Goal: Task Accomplishment & Management: Complete application form

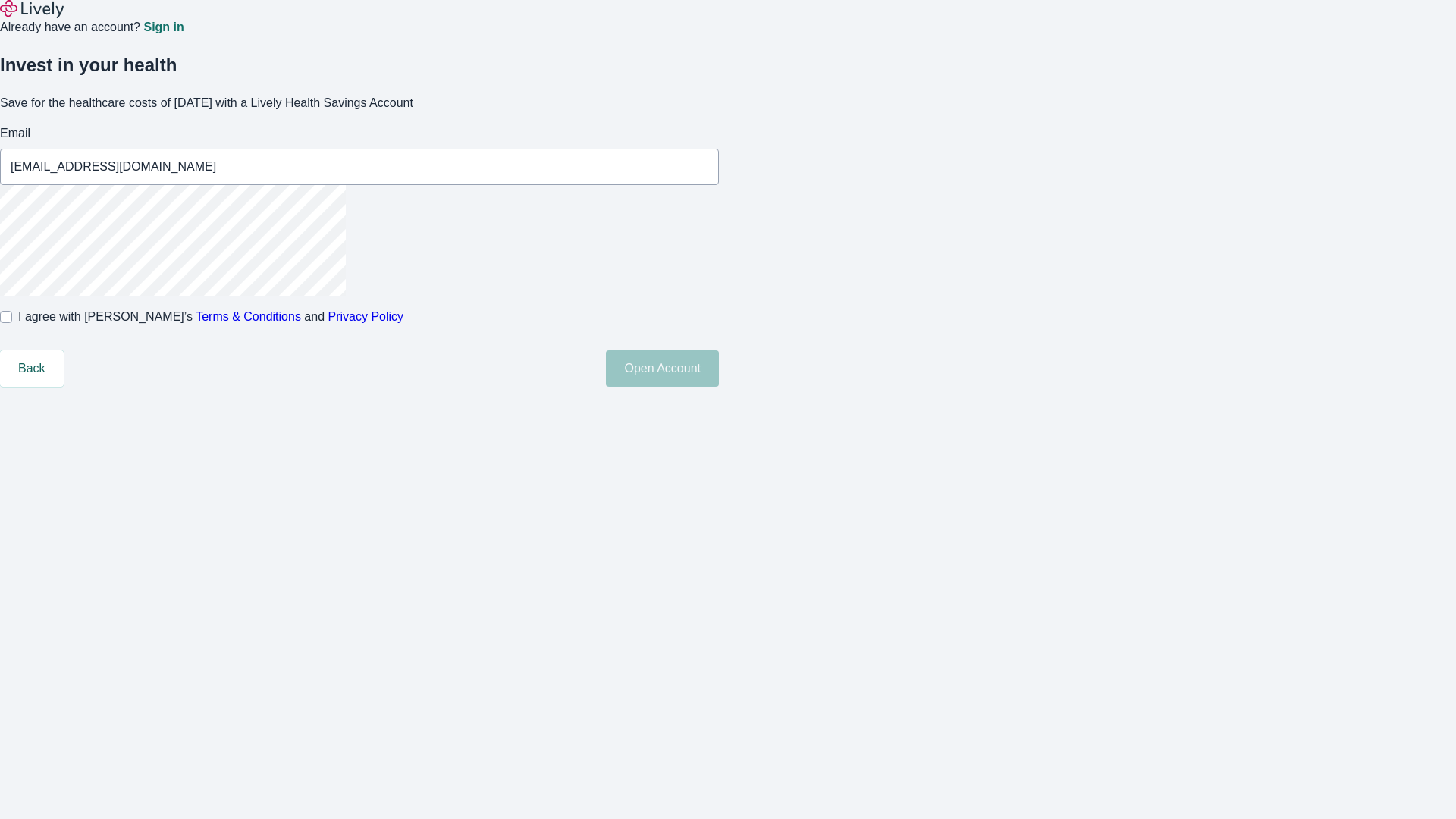
click at [12, 323] on input "I agree with Lively’s Terms & Conditions and Privacy Policy" at bounding box center [6, 317] width 12 height 12
checkbox input "true"
click at [719, 387] on button "Open Account" at bounding box center [663, 368] width 113 height 36
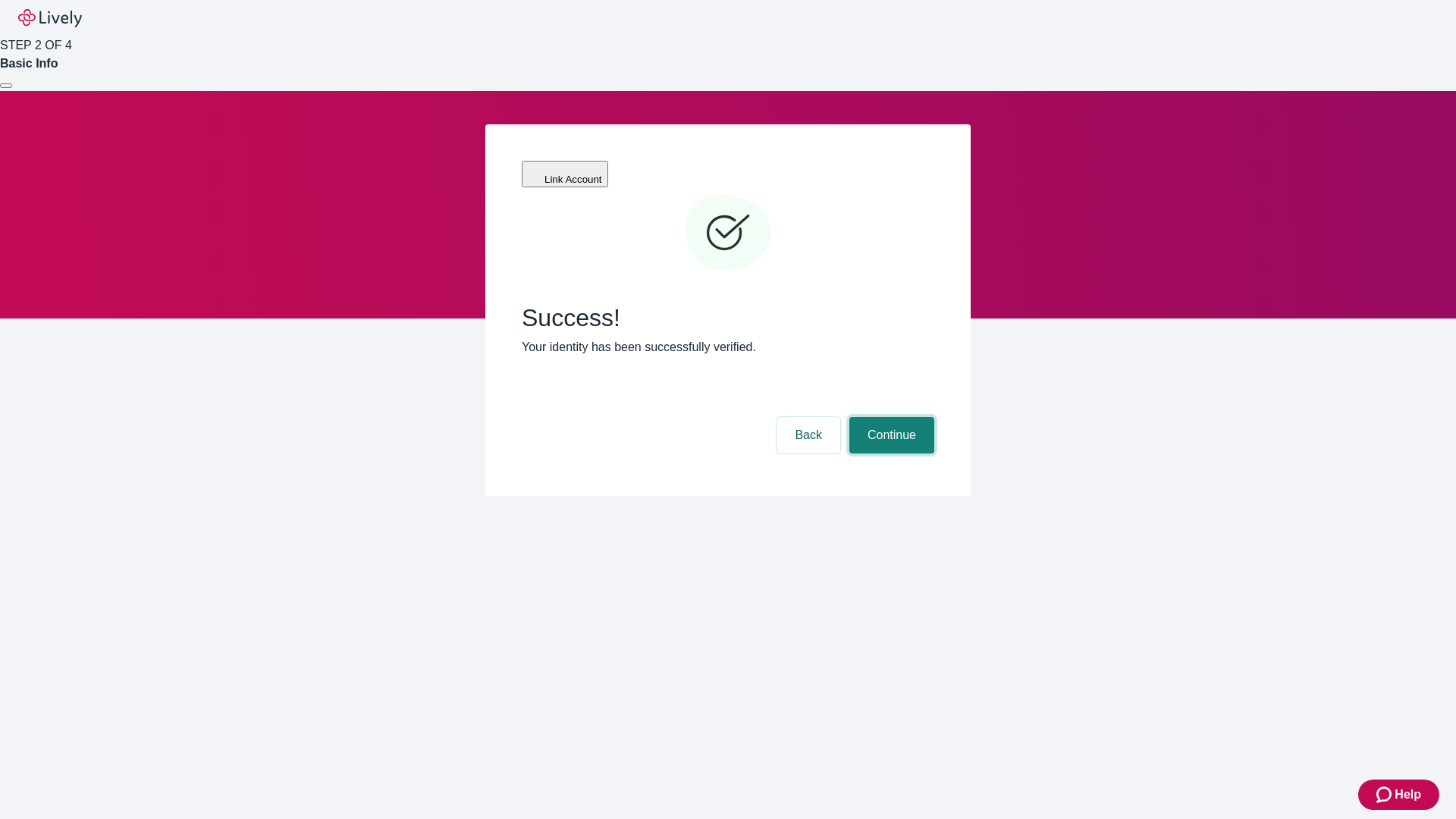
click at [889, 417] on button "Continue" at bounding box center [892, 435] width 85 height 36
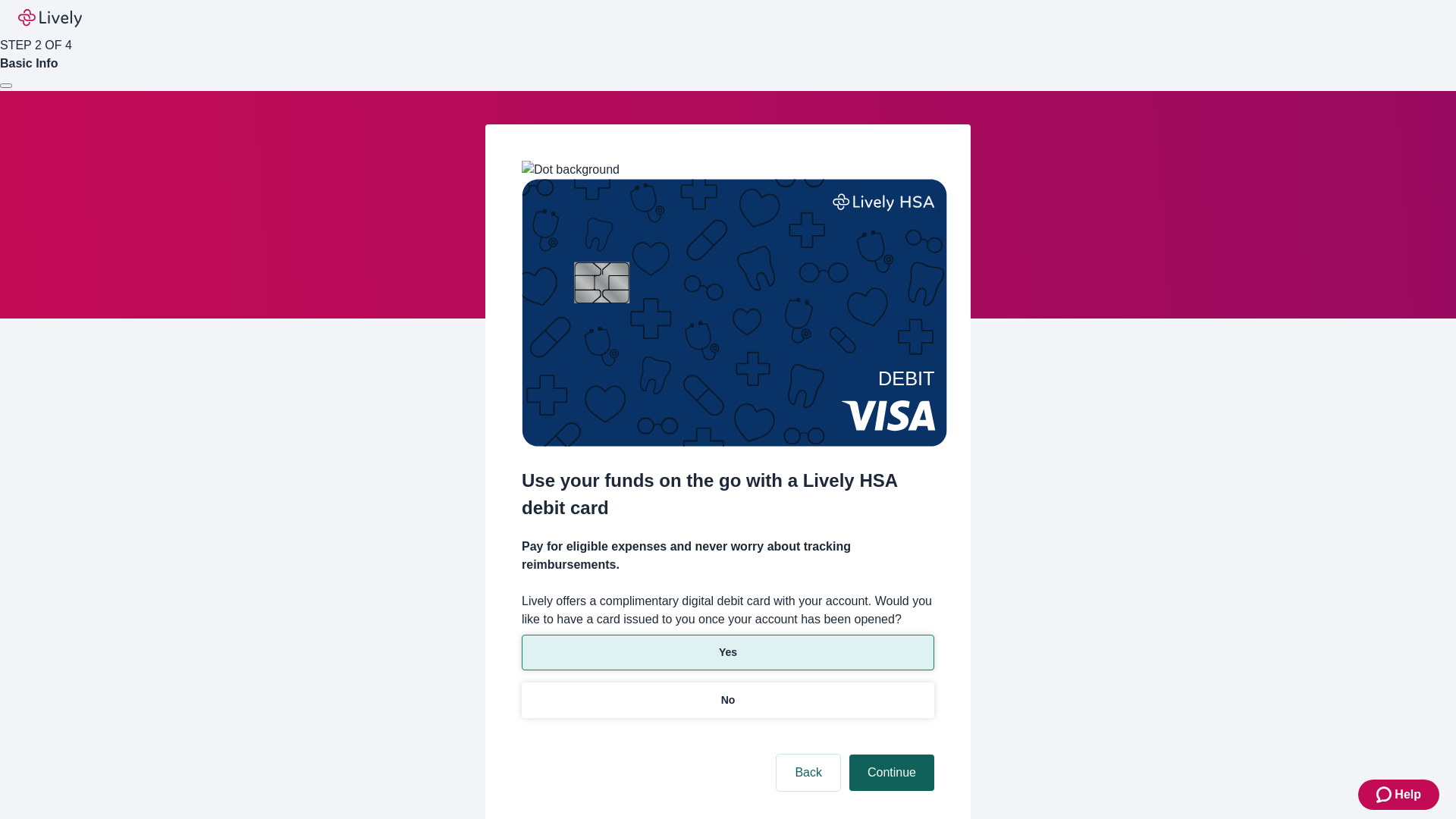
click at [727, 645] on p "Yes" at bounding box center [728, 652] width 18 height 16
click at [889, 754] on button "Continue" at bounding box center [892, 772] width 85 height 36
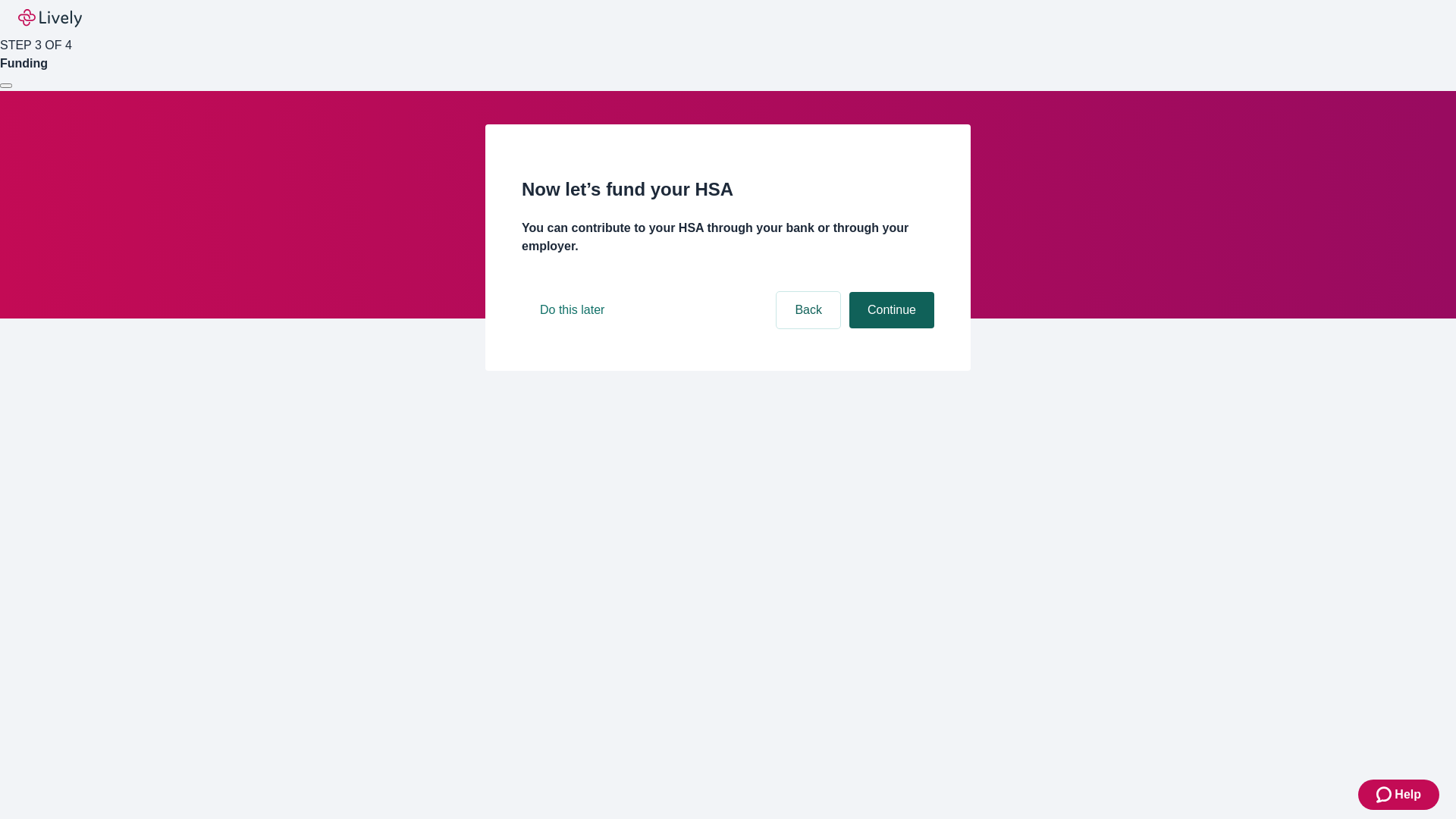
click at [889, 328] on button "Continue" at bounding box center [892, 310] width 85 height 36
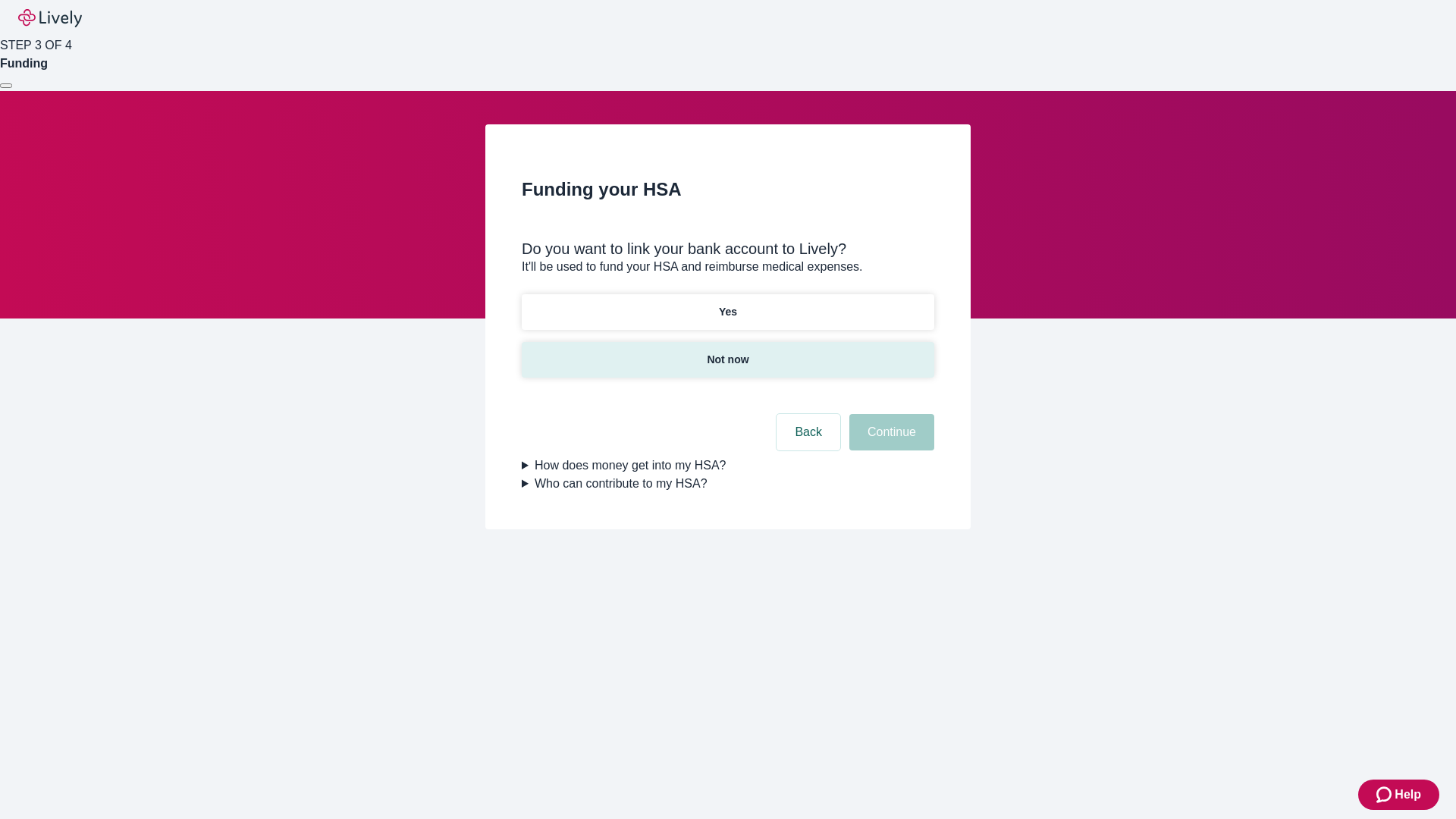
click at [727, 352] on p "Not now" at bounding box center [727, 359] width 42 height 16
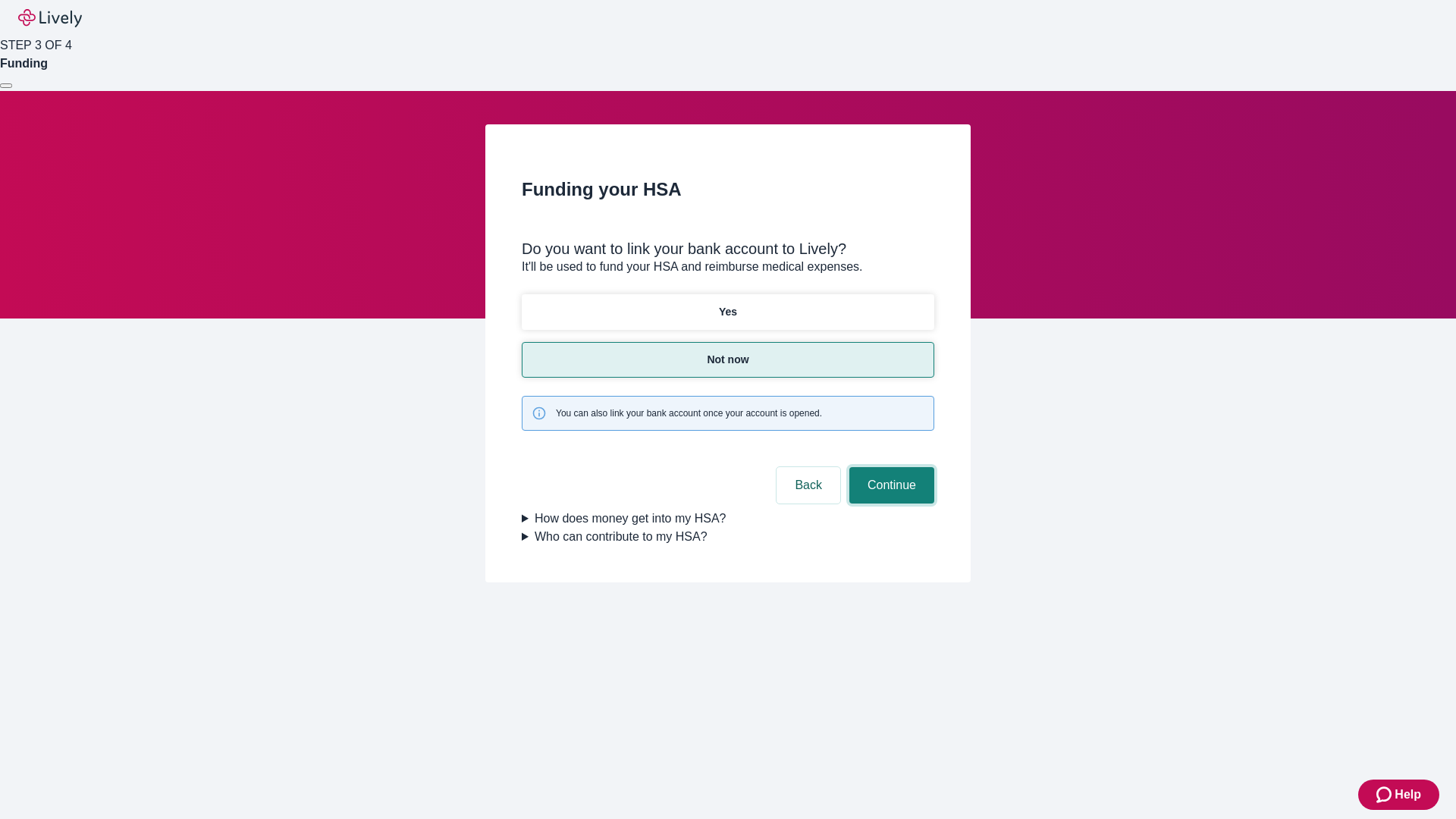
click at [889, 467] on button "Continue" at bounding box center [892, 485] width 85 height 36
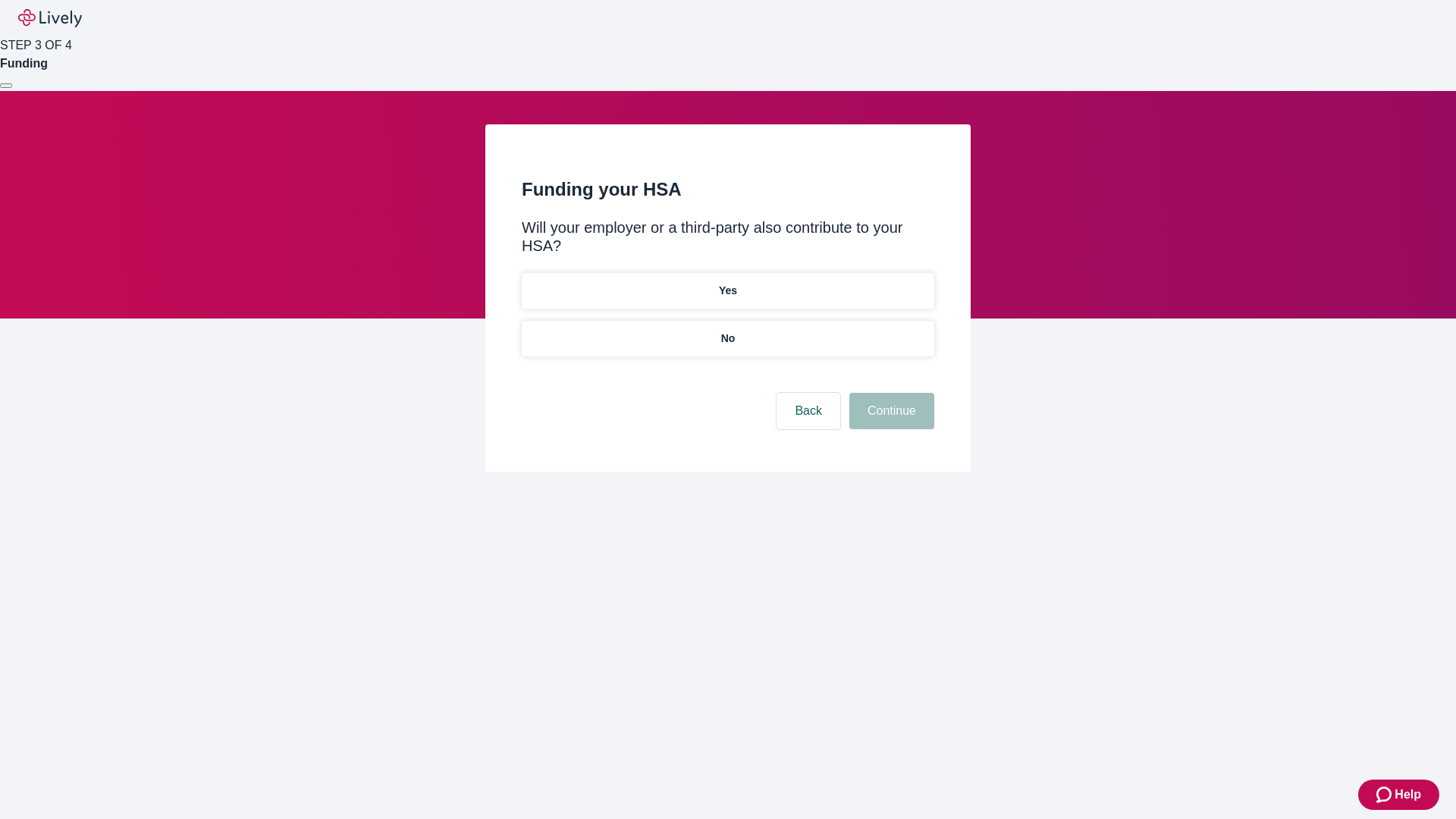
click at [727, 331] on p "No" at bounding box center [728, 338] width 15 height 16
click at [889, 393] on button "Continue" at bounding box center [892, 411] width 85 height 36
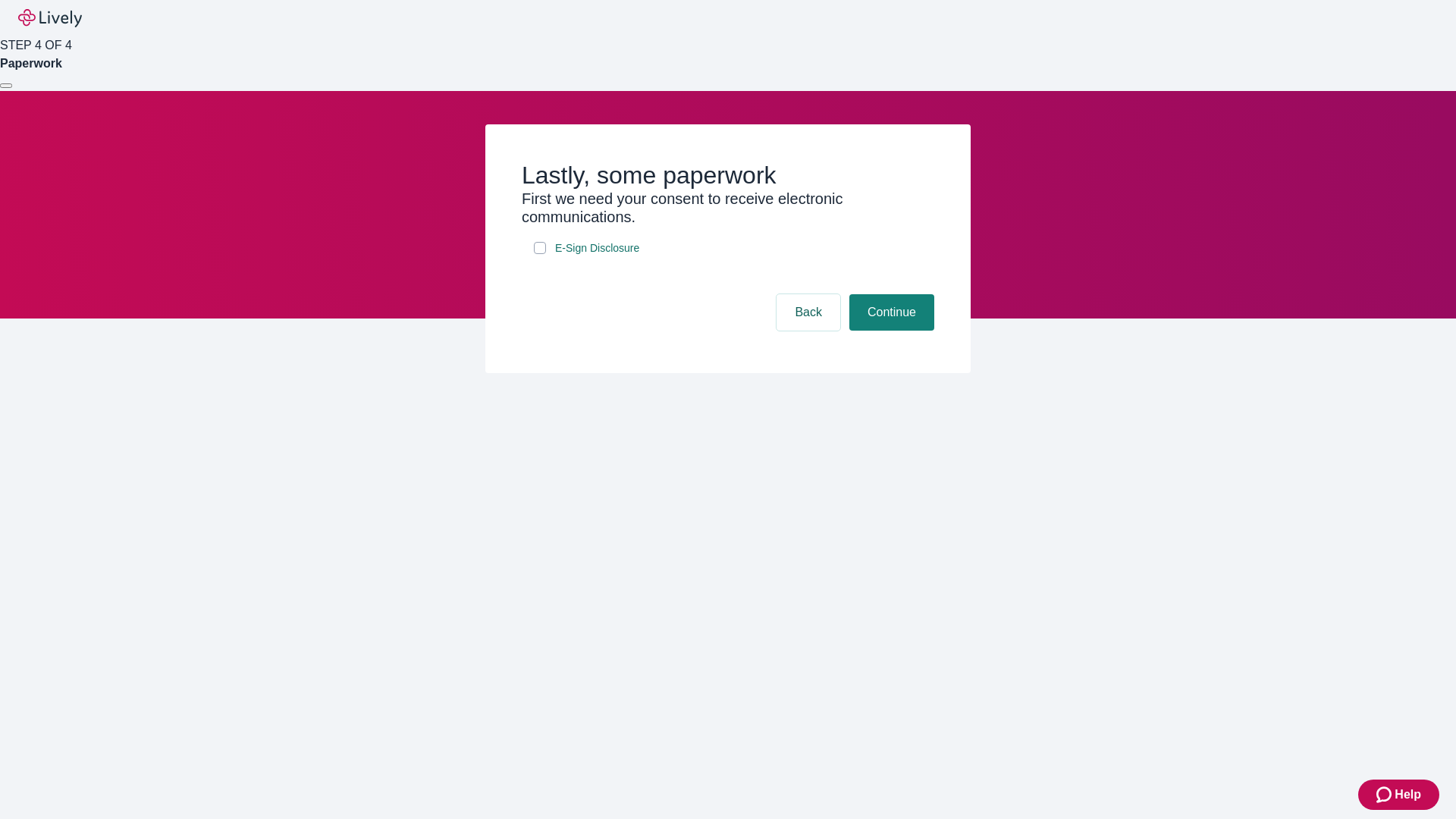
click at [540, 254] on input "E-Sign Disclosure" at bounding box center [540, 248] width 12 height 12
checkbox input "true"
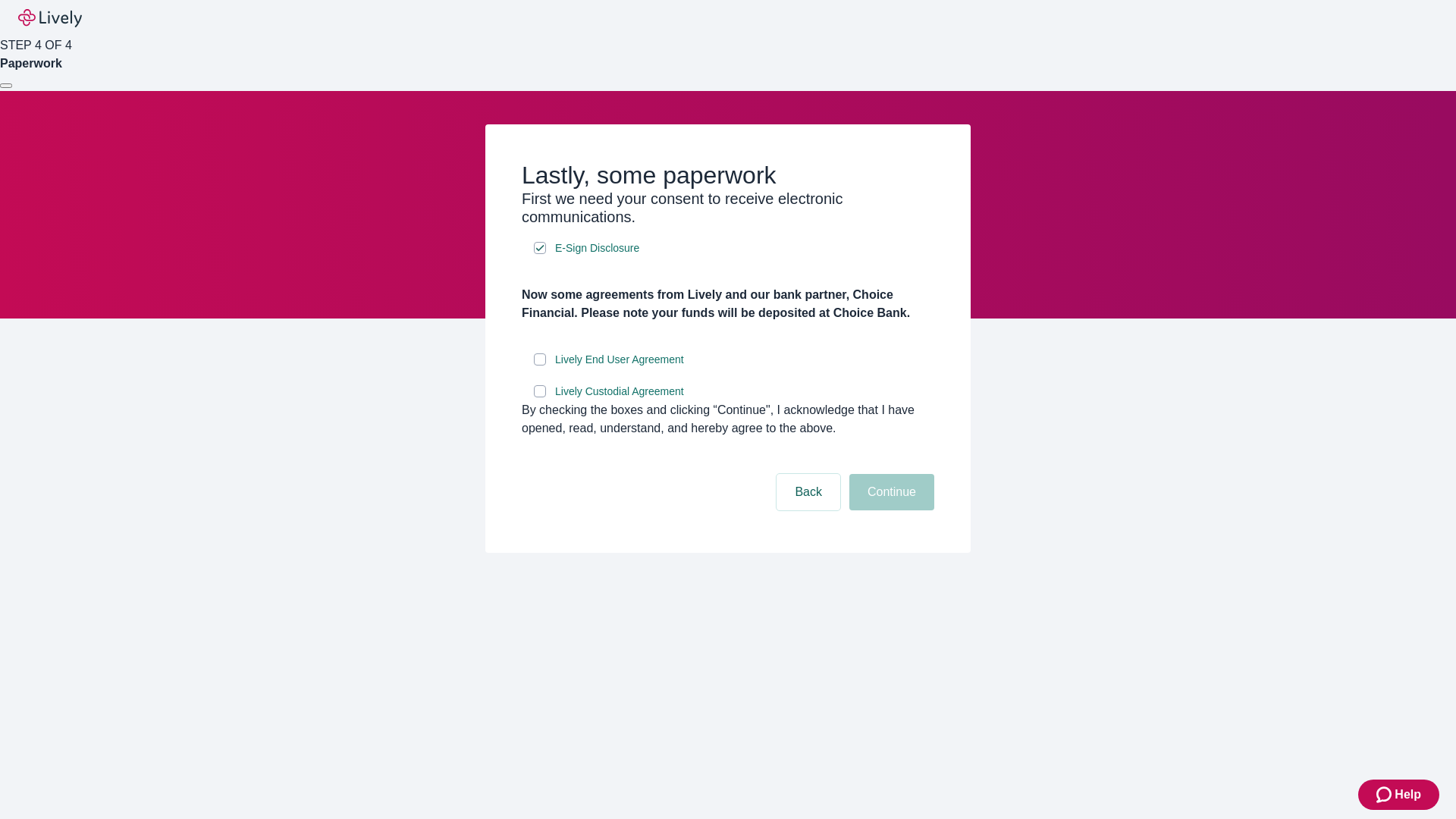
click at [540, 366] on input "Lively End User Agreement" at bounding box center [540, 359] width 12 height 12
checkbox input "true"
click at [540, 398] on input "Lively Custodial Agreement" at bounding box center [540, 391] width 12 height 12
checkbox input "true"
click at [889, 511] on button "Continue" at bounding box center [892, 492] width 85 height 36
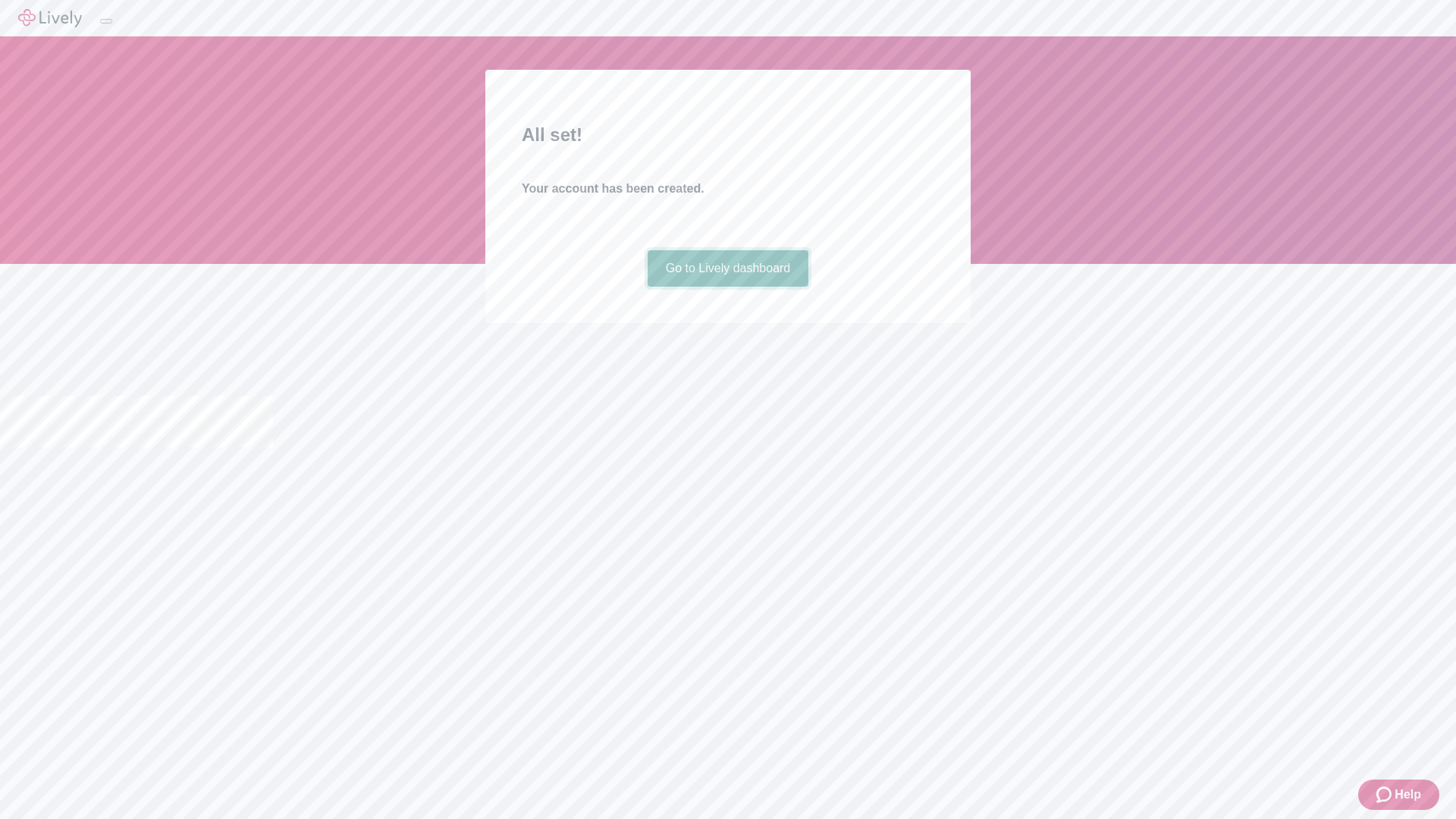
click at [727, 286] on link "Go to Lively dashboard" at bounding box center [728, 268] width 161 height 36
